Goal: Task Accomplishment & Management: Manage account settings

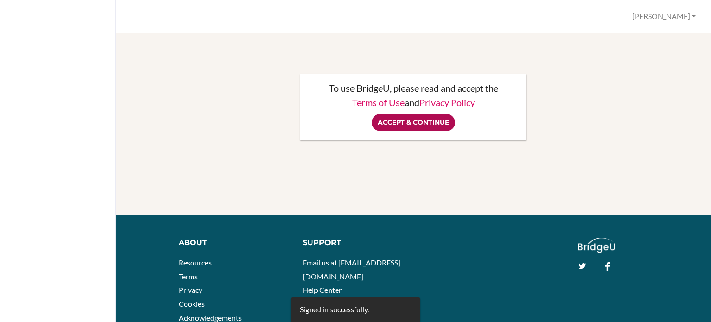
click at [411, 123] on input "Accept & Continue" at bounding box center [413, 122] width 83 height 17
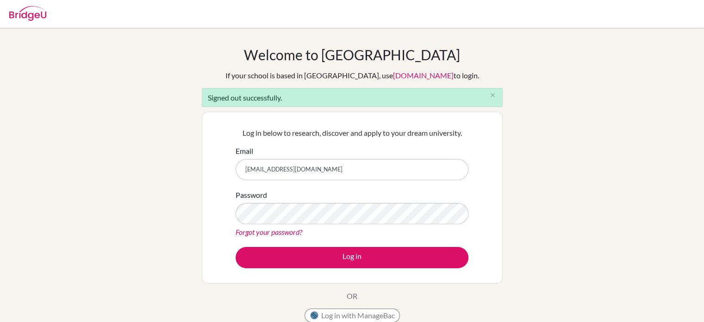
click at [348, 164] on input "[EMAIL_ADDRESS][DOMAIN_NAME]" at bounding box center [352, 169] width 233 height 21
type input "[EMAIL_ADDRESS][DOMAIN_NAME]"
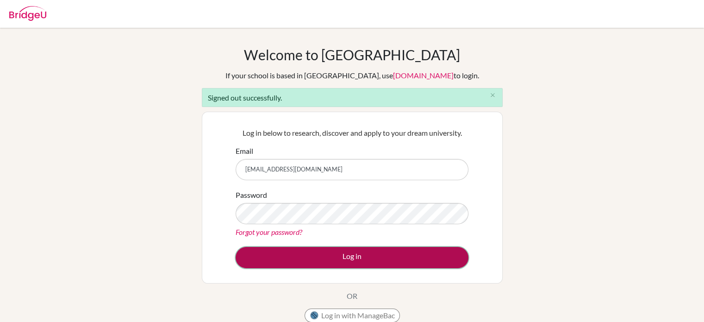
click at [353, 248] on button "Log in" at bounding box center [352, 257] width 233 height 21
